Goal: Communication & Community: Ask a question

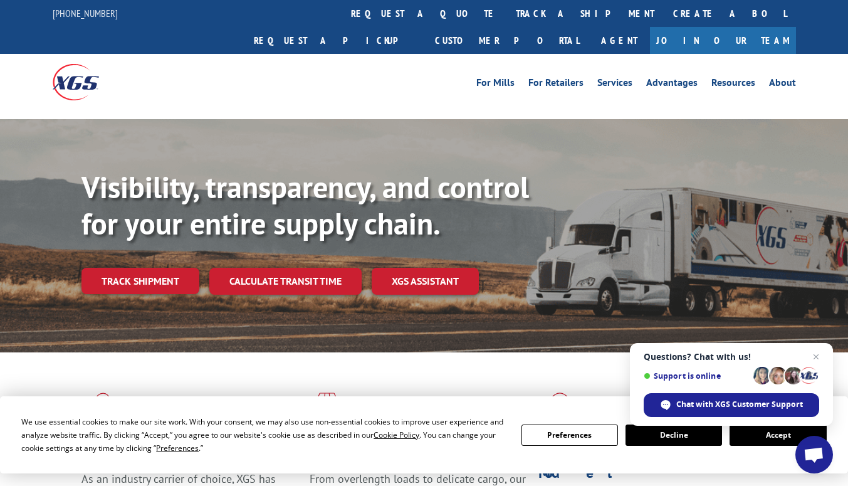
click at [680, 434] on button "Decline" at bounding box center [673, 434] width 96 height 21
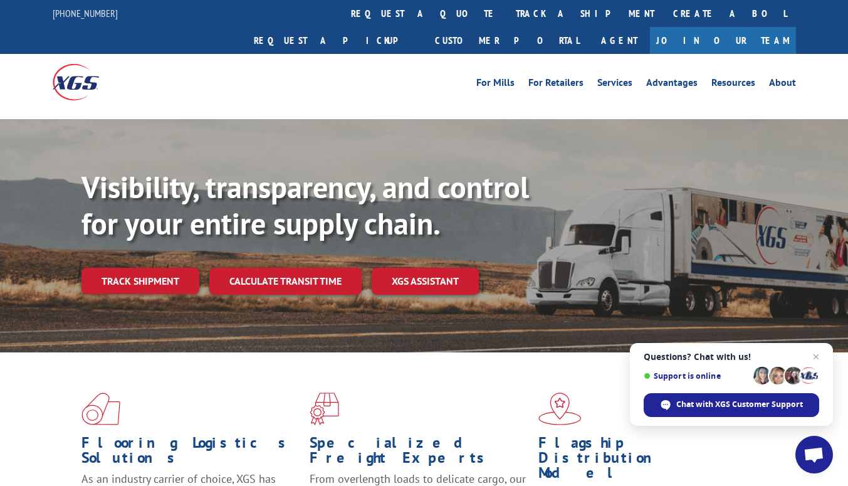
click at [742, 409] on span "Chat with XGS Customer Support" at bounding box center [739, 404] width 127 height 11
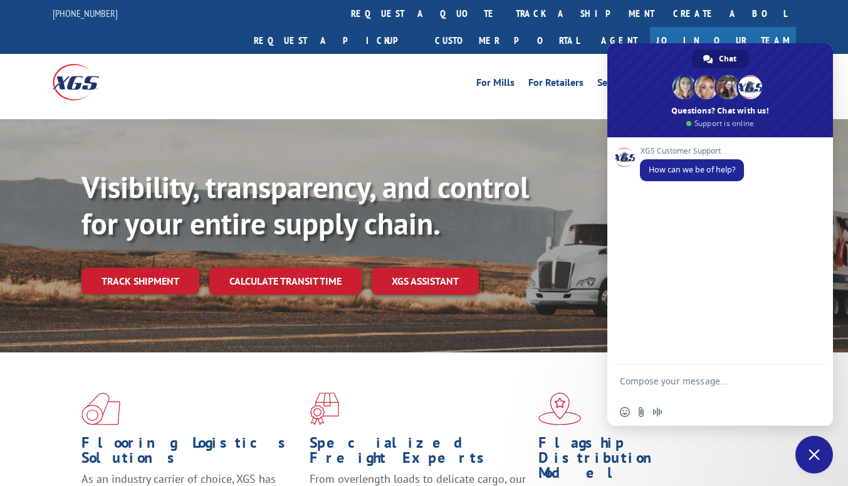
click at [677, 384] on textarea "Compose your message..." at bounding box center [706, 386] width 173 height 23
type textarea "good morning"
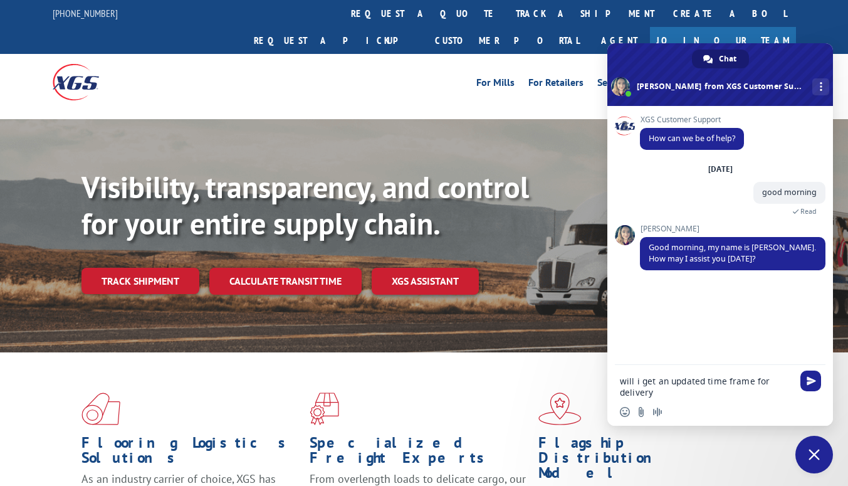
type textarea "will i get an updated time frame for delivery"
click at [811, 381] on span "Send" at bounding box center [810, 380] width 9 height 9
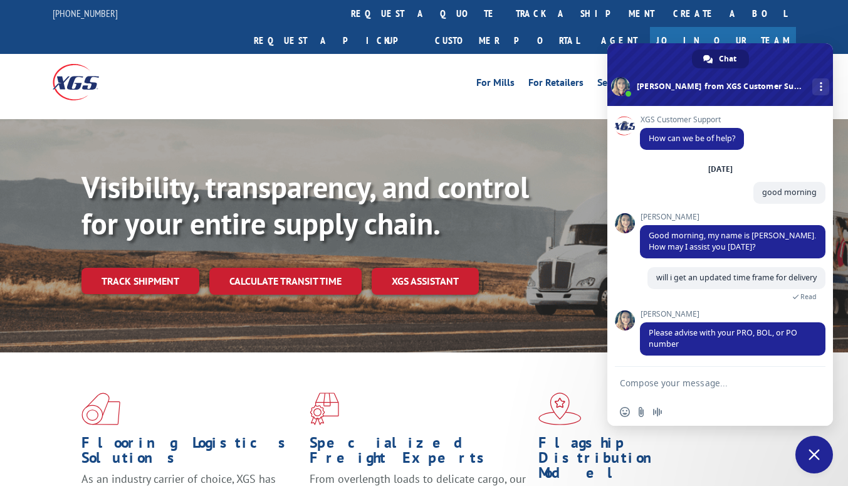
scroll to position [17, 0]
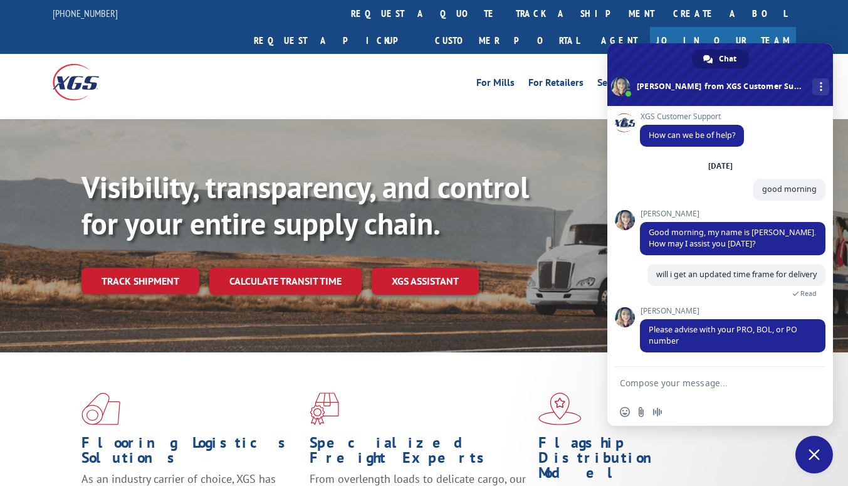
click at [675, 383] on textarea "Compose your message..." at bounding box center [706, 382] width 173 height 11
type textarea "17691544"
click at [809, 378] on span "Send" at bounding box center [810, 382] width 9 height 9
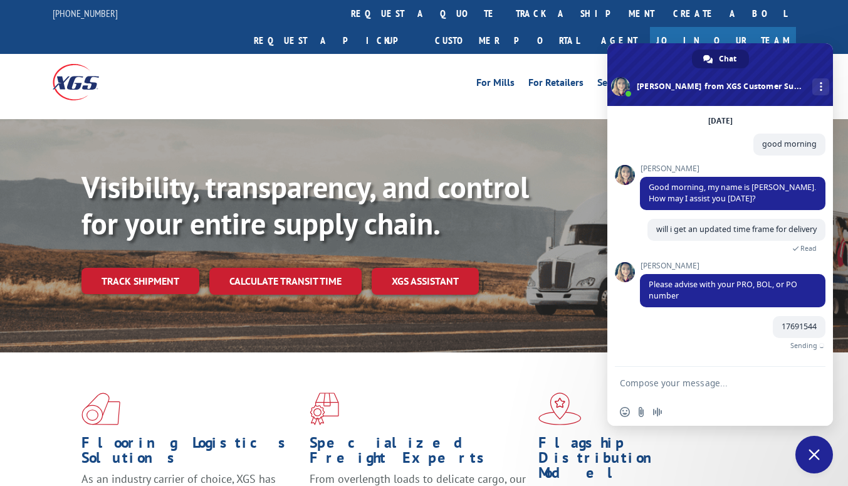
scroll to position [48, 0]
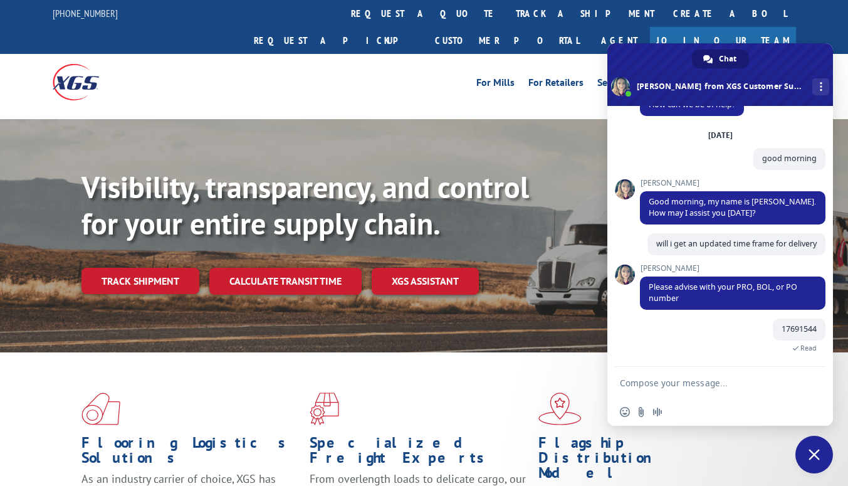
click at [688, 384] on textarea "Compose your message..." at bounding box center [706, 382] width 173 height 11
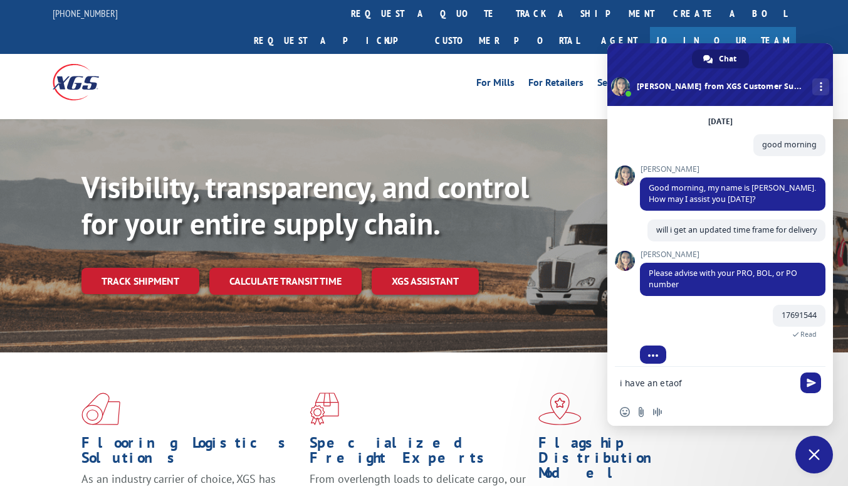
scroll to position [72, 0]
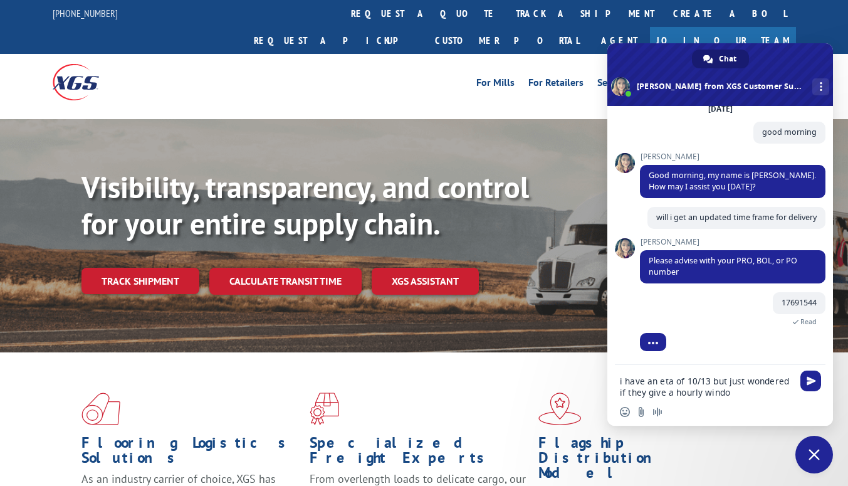
type textarea "i have an eta of 10/13 but just wondered if they give a hourly window"
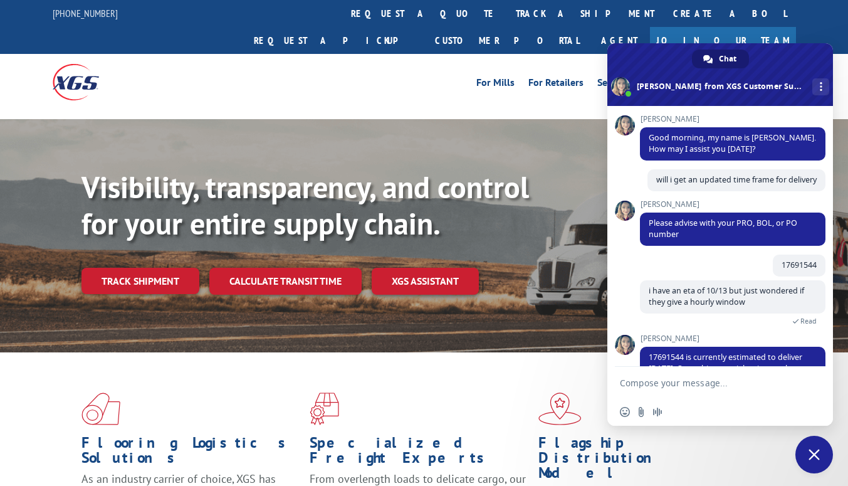
scroll to position [164, 0]
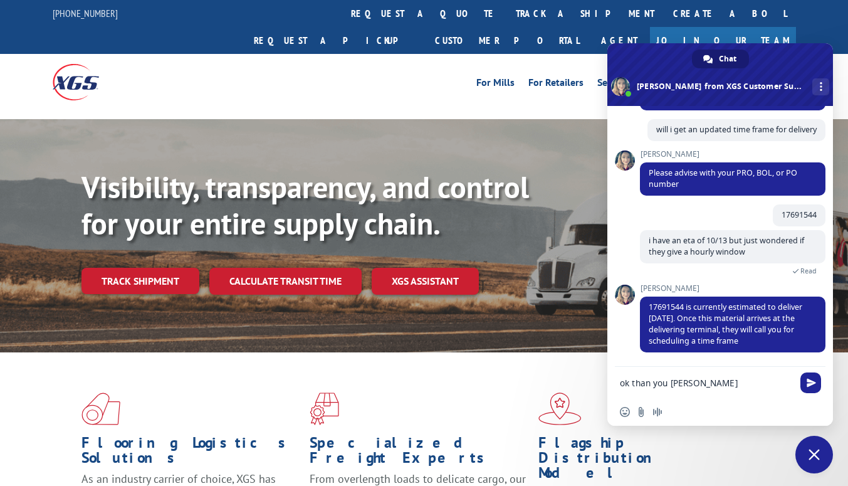
type textarea "ok than you [PERSON_NAME]"
click at [803, 382] on span "Send" at bounding box center [810, 382] width 21 height 21
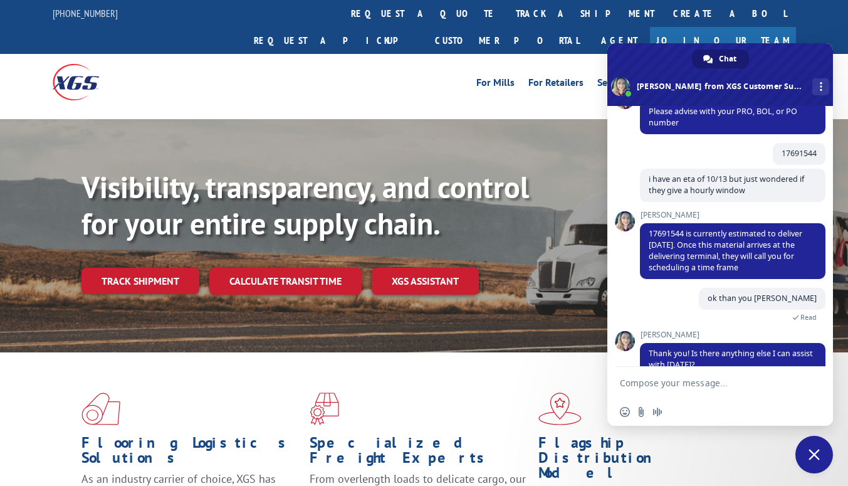
scroll to position [250, 0]
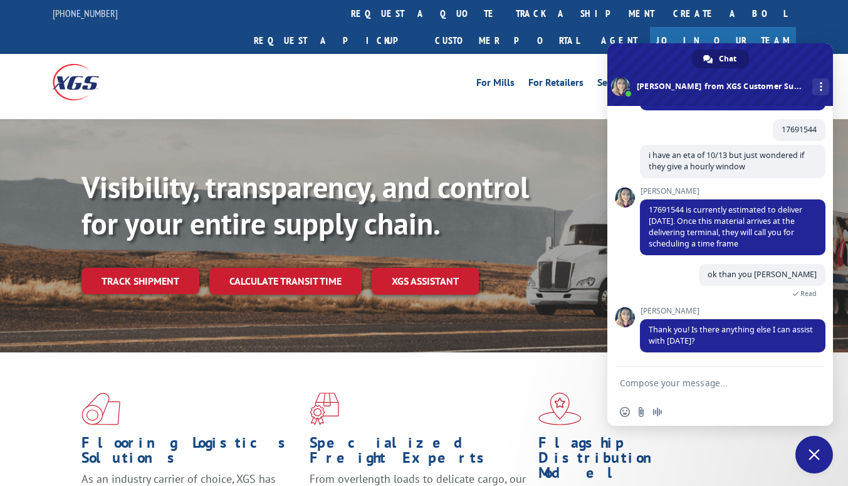
click at [654, 389] on form at bounding box center [706, 384] width 173 height 34
click at [656, 382] on textarea "Compose your message..." at bounding box center [706, 382] width 173 height 11
type textarea "thats all"
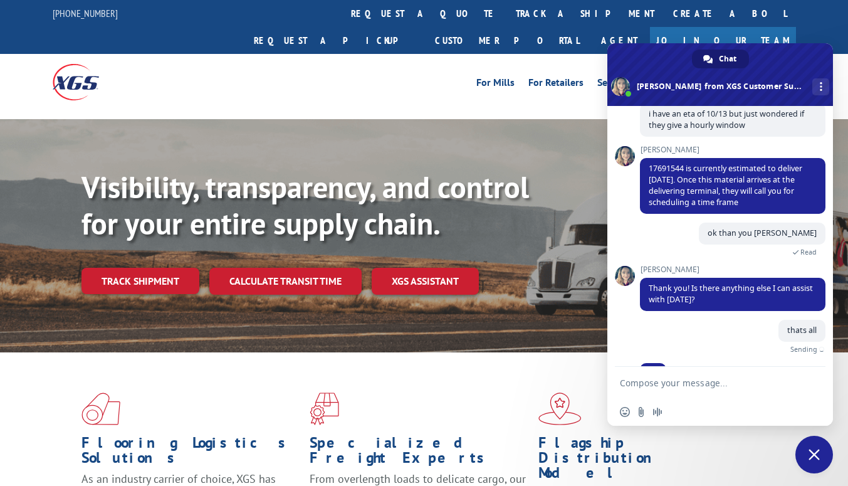
scroll to position [320, 0]
